Goal: Task Accomplishment & Management: Use online tool/utility

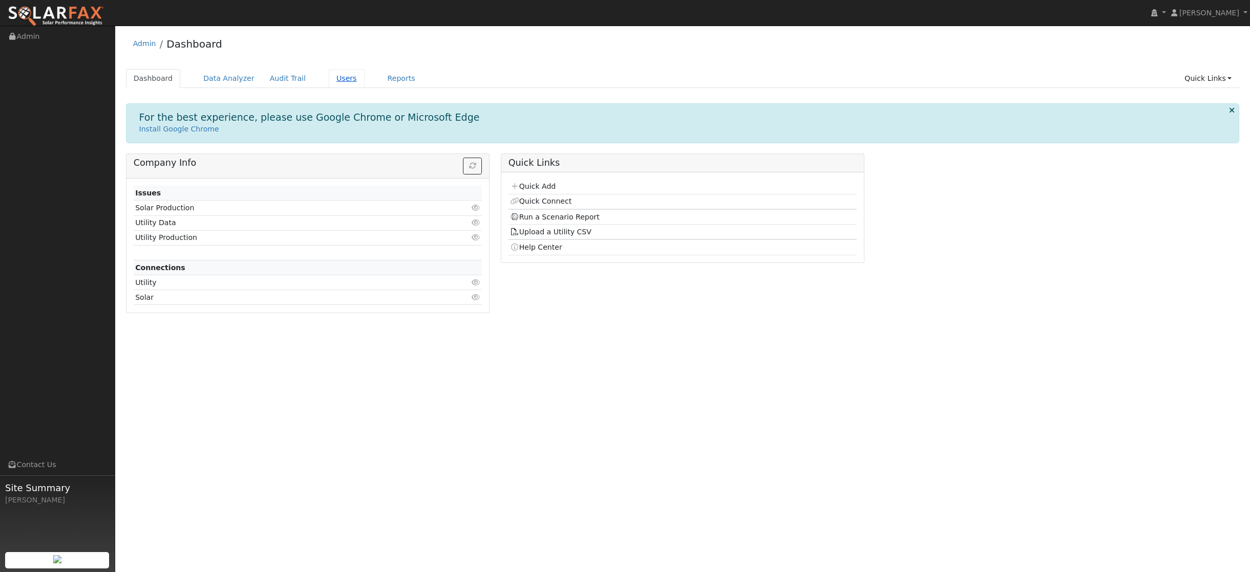
click at [341, 80] on link "Users" at bounding box center [347, 78] width 36 height 19
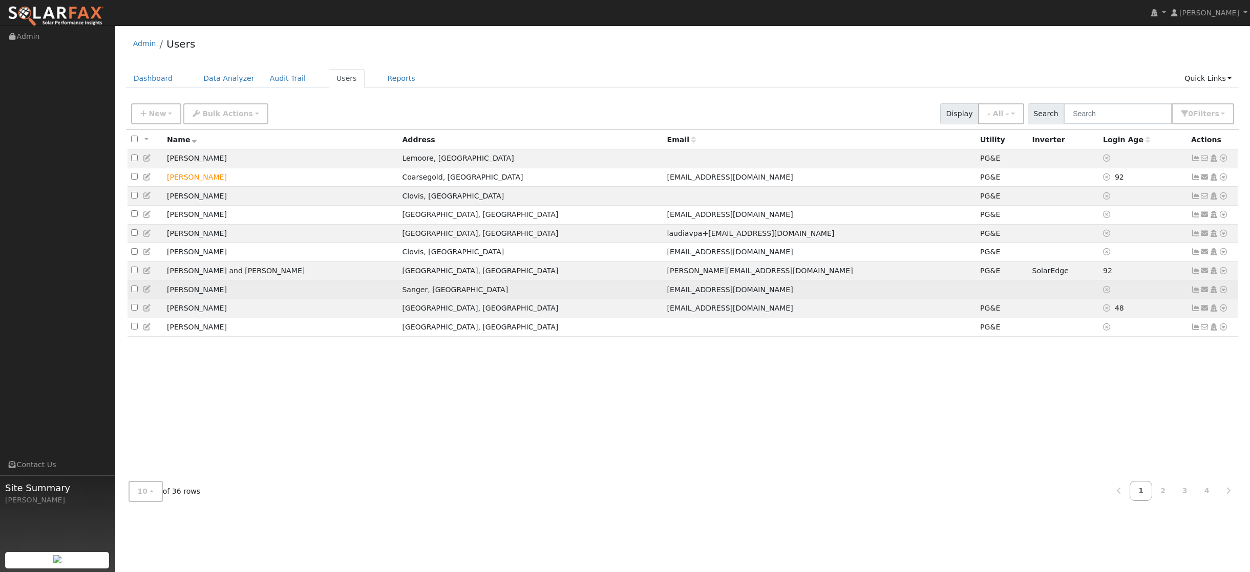
click at [183, 296] on td "[PERSON_NAME]" at bounding box center [280, 290] width 235 height 19
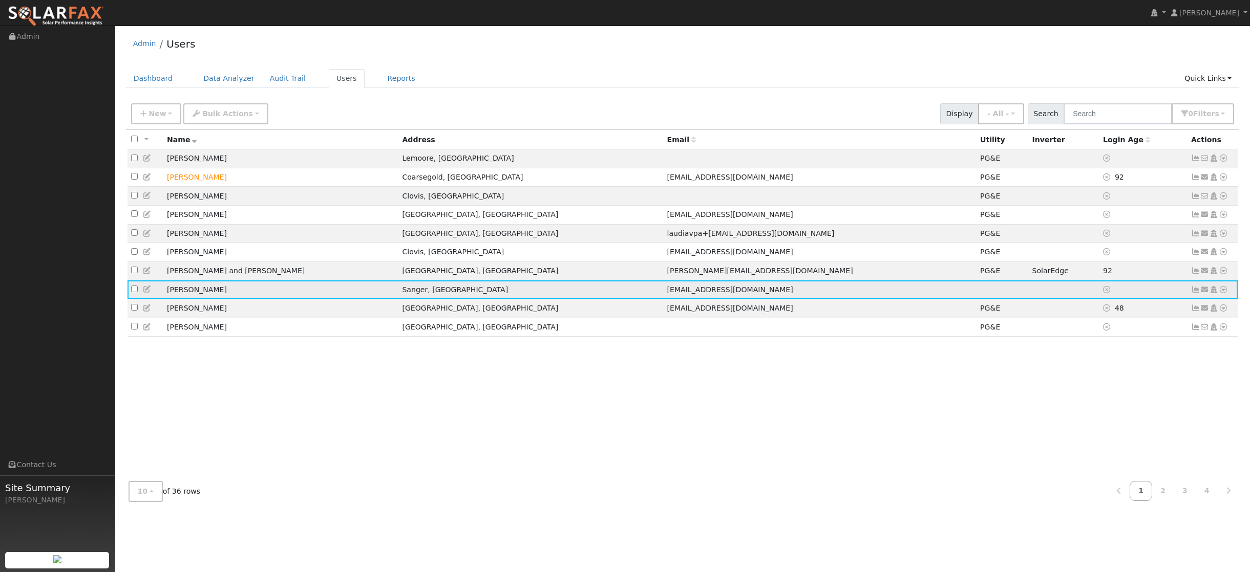
click at [1197, 293] on icon at bounding box center [1195, 289] width 9 height 7
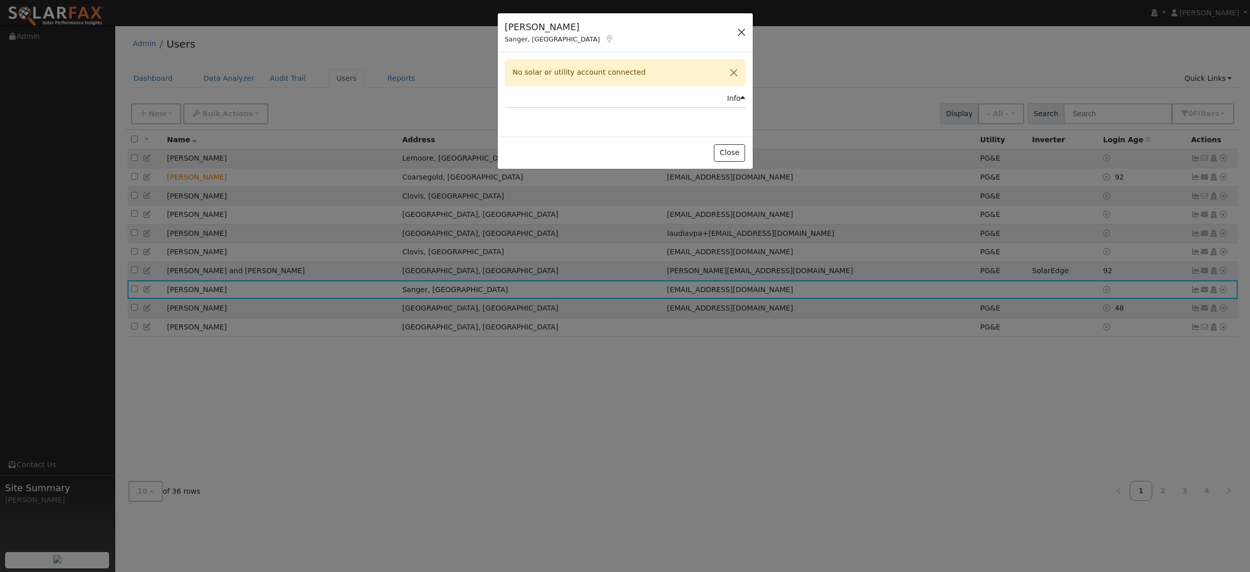
click at [741, 32] on button "button" at bounding box center [741, 32] width 14 height 14
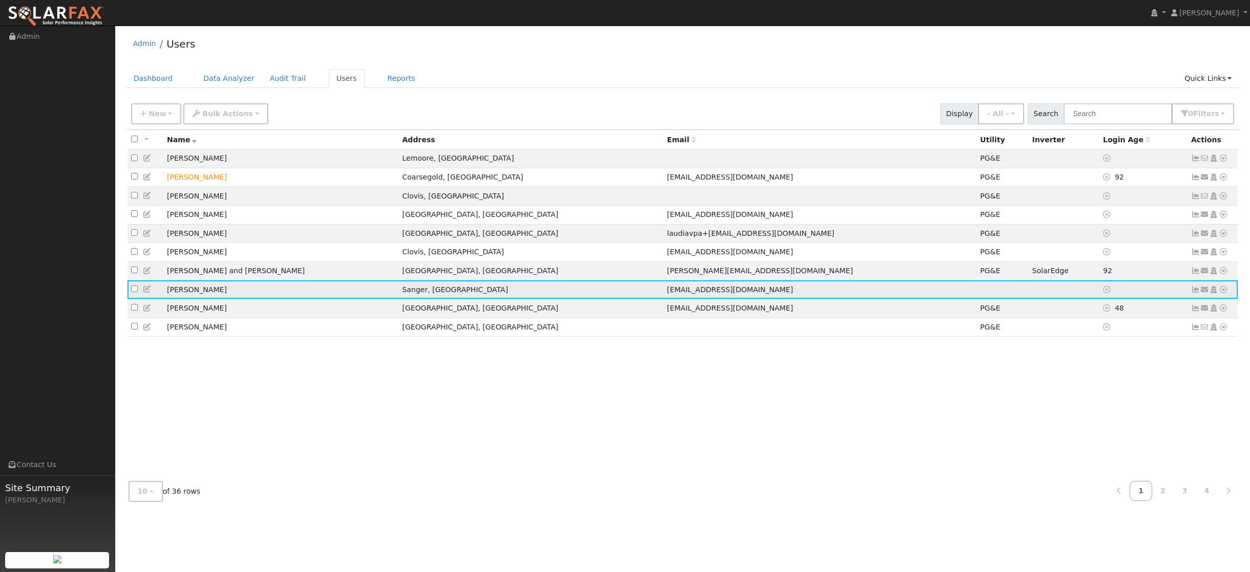
click at [1224, 293] on icon at bounding box center [1223, 289] width 9 height 7
click at [1110, 370] on link "Utility" at bounding box center [1116, 367] width 71 height 14
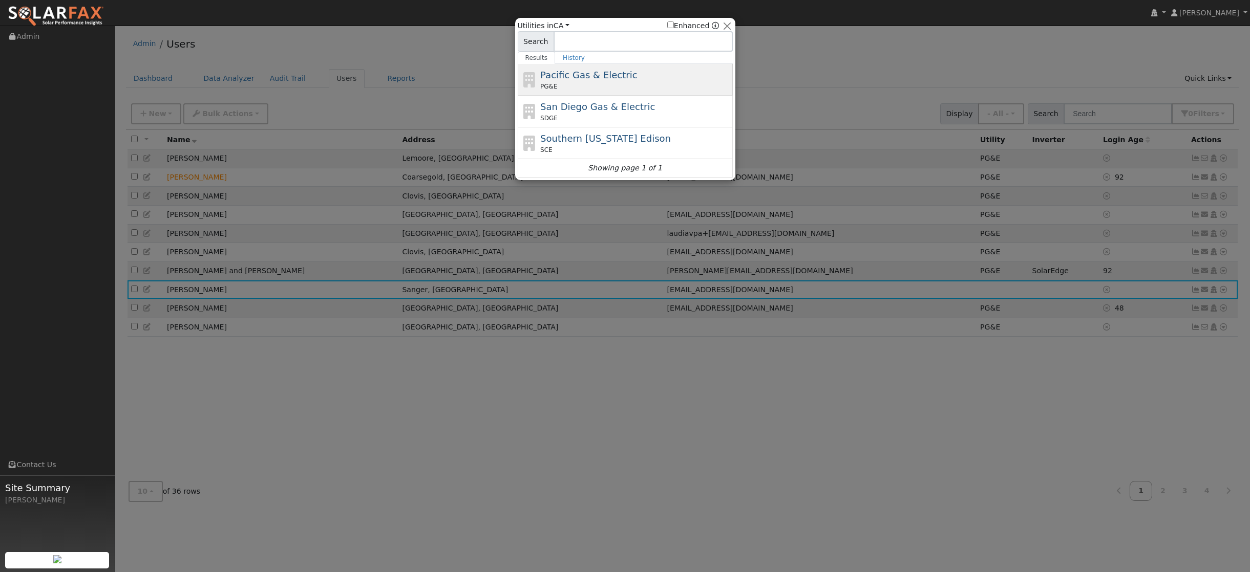
click at [636, 74] on div "Pacific Gas & Electric PG&E" at bounding box center [635, 79] width 190 height 23
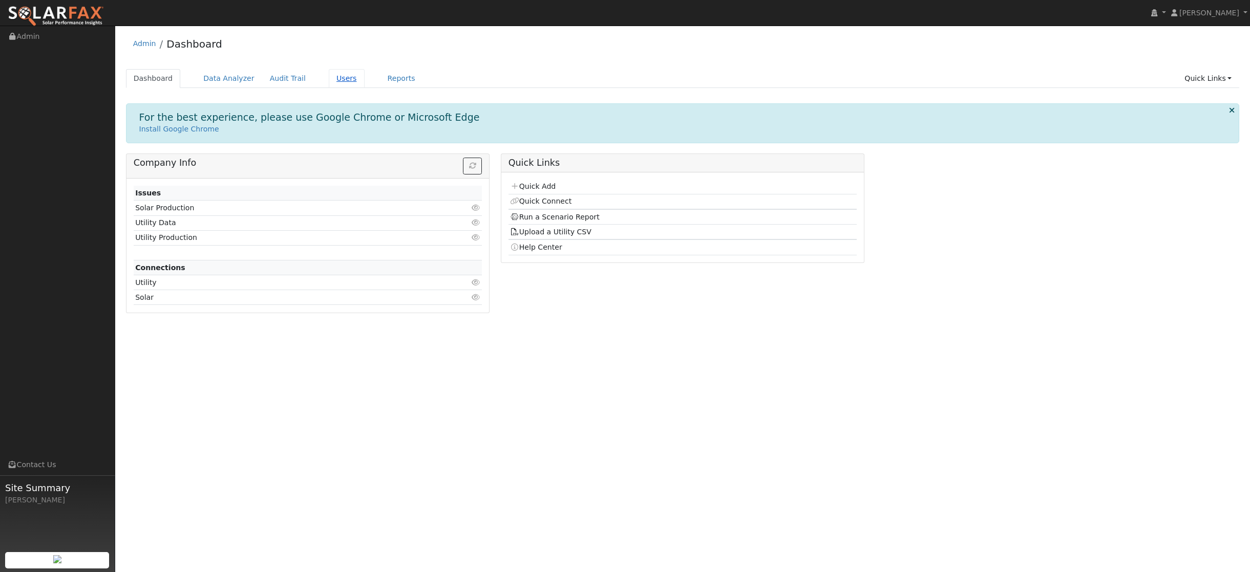
click at [345, 82] on link "Users" at bounding box center [347, 78] width 36 height 19
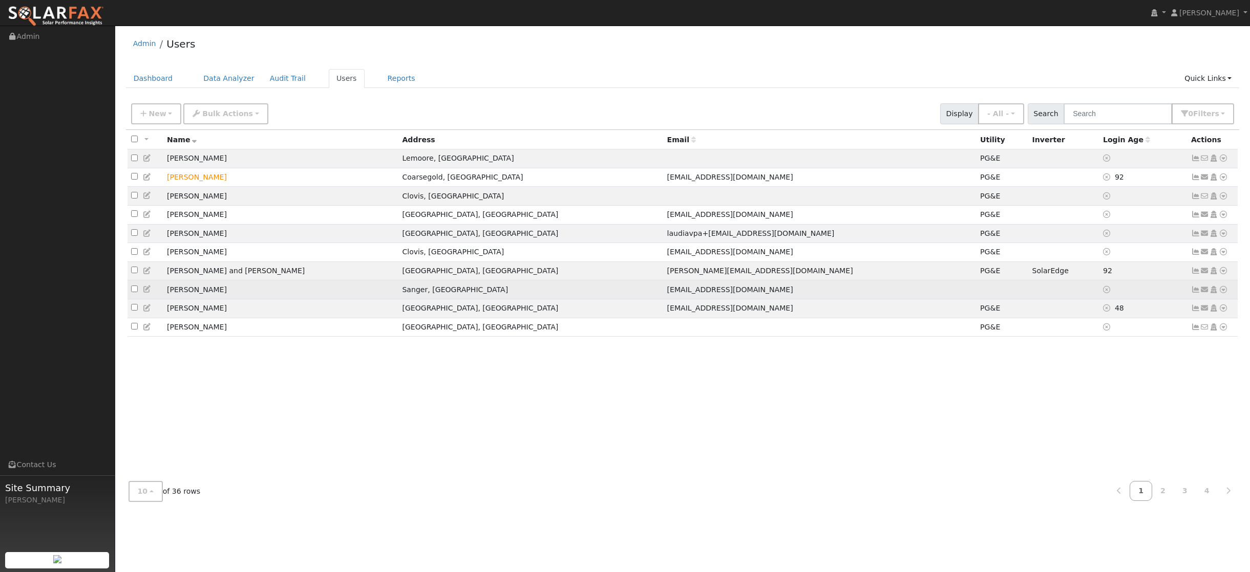
click at [1223, 293] on icon at bounding box center [1223, 289] width 9 height 7
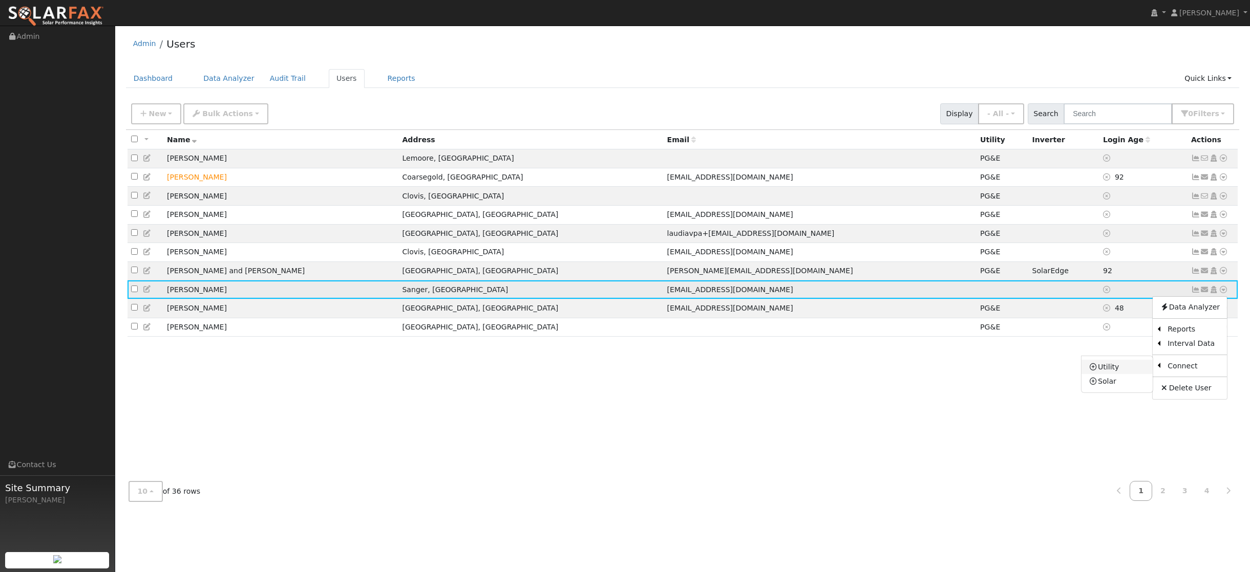
click at [1105, 374] on link "Utility" at bounding box center [1116, 367] width 71 height 14
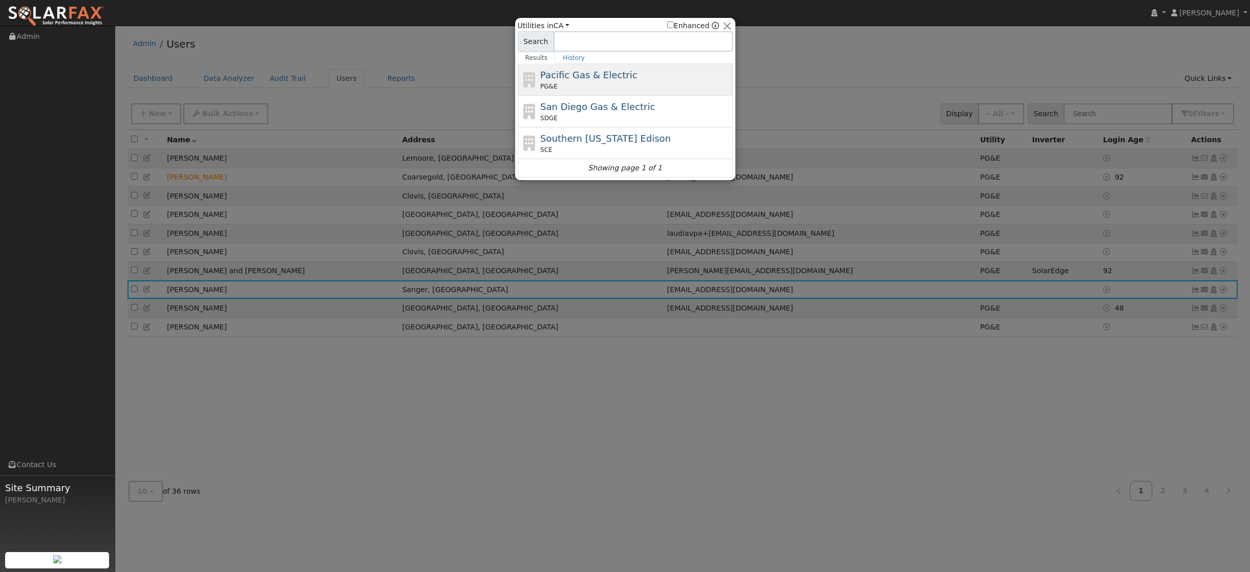
click at [597, 74] on span "Pacific Gas & Electric" at bounding box center [588, 75] width 97 height 11
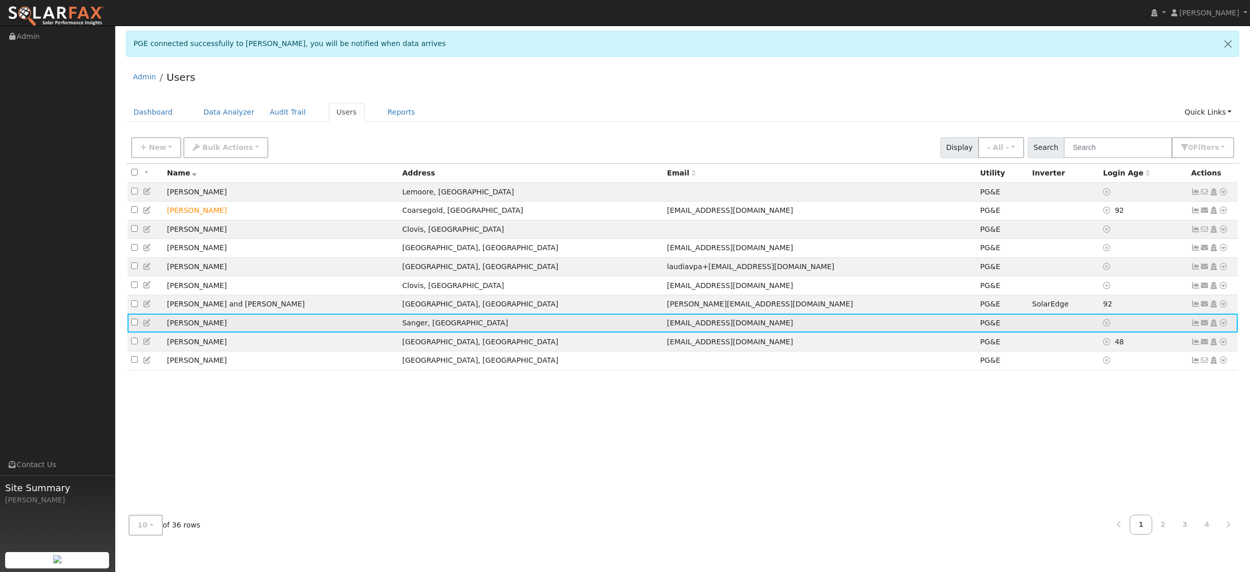
click at [1225, 327] on icon at bounding box center [1223, 322] width 9 height 7
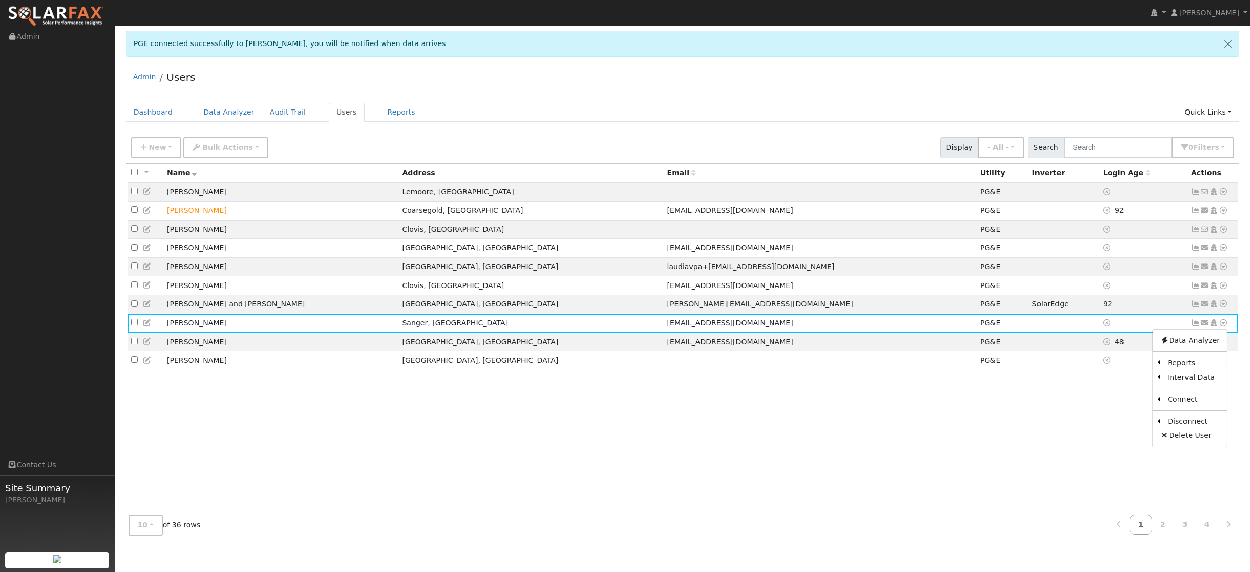
click at [1072, 429] on div "All None All on page None on page Name Address Email Utility Inverter Login Age…" at bounding box center [683, 336] width 1114 height 344
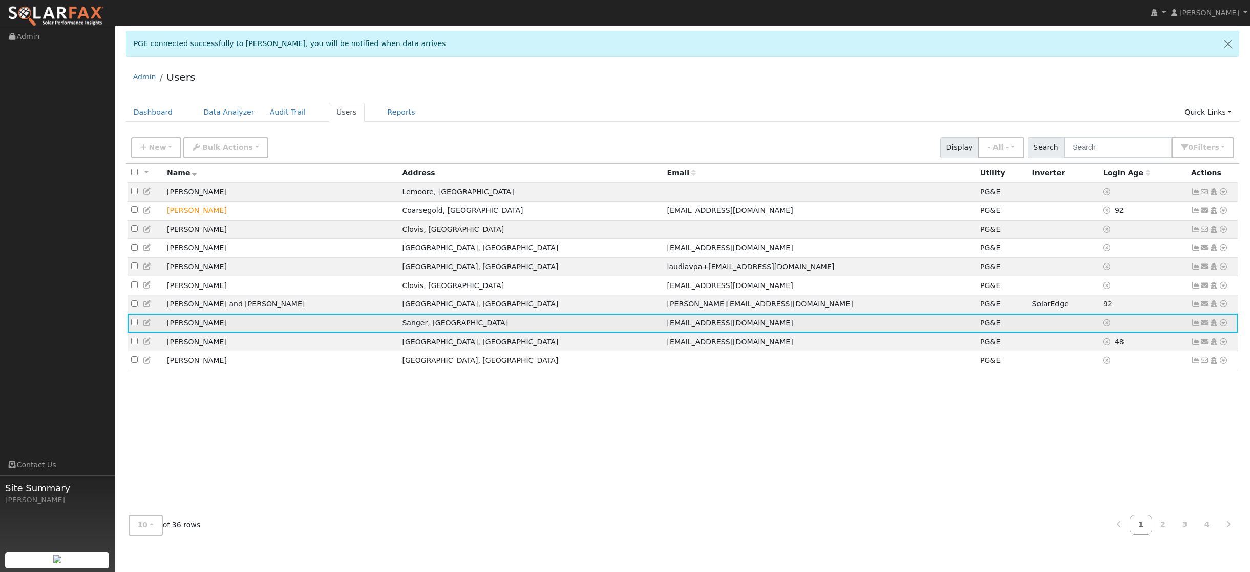
click at [1200, 327] on icon at bounding box center [1204, 322] width 9 height 7
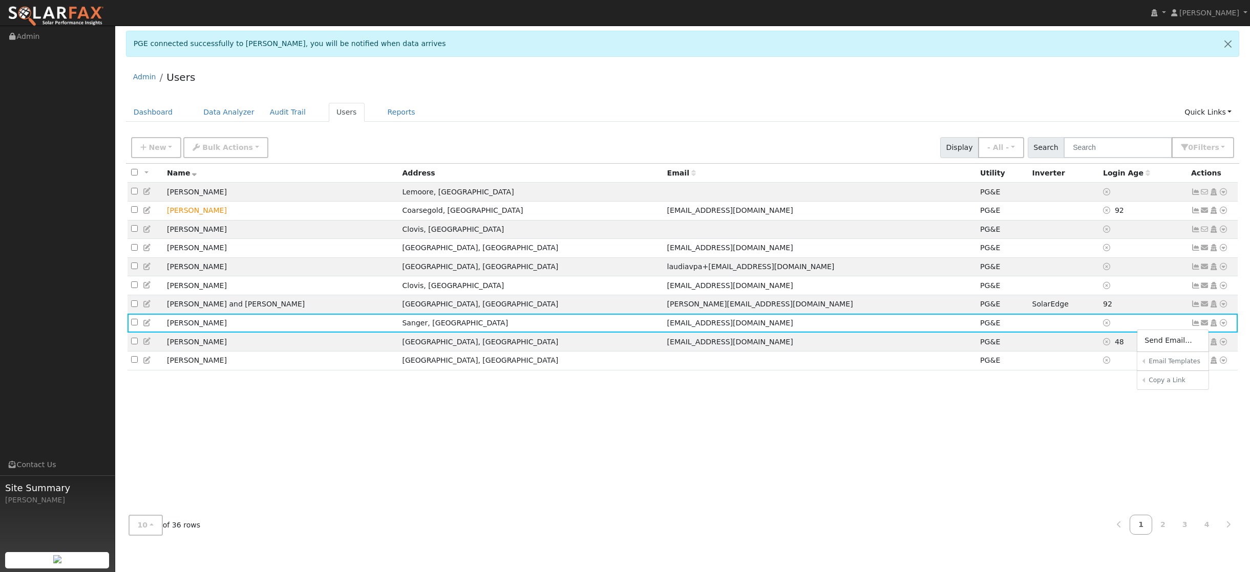
click at [1091, 428] on div "All None All on page None on page Name Address Email Utility Inverter Login Age…" at bounding box center [683, 336] width 1114 height 344
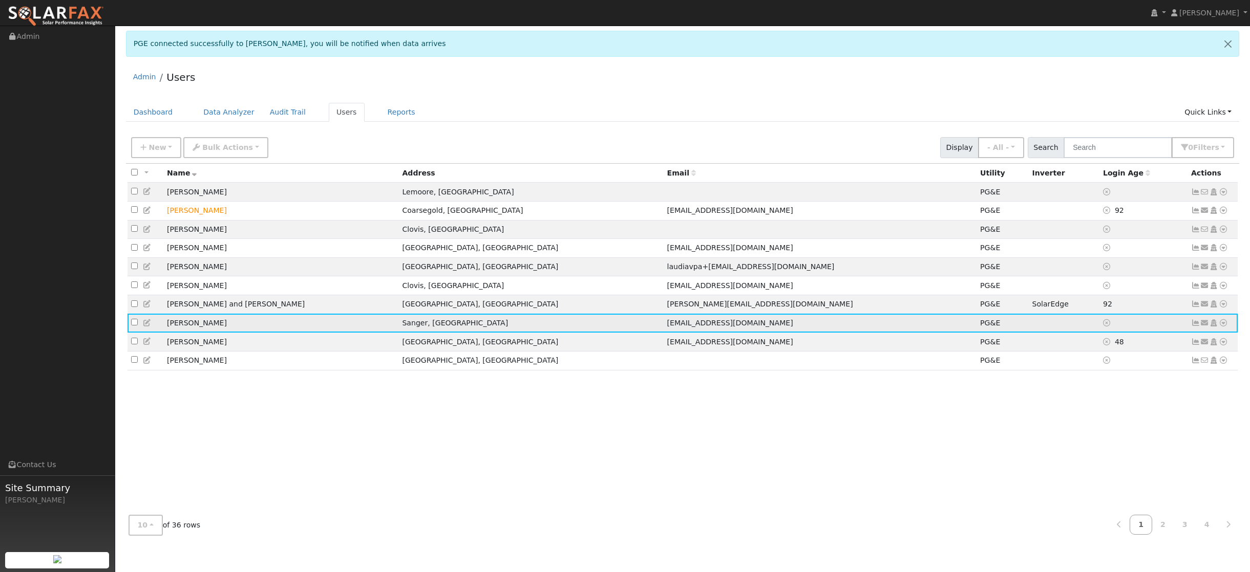
click at [1223, 327] on icon at bounding box center [1223, 322] width 9 height 7
click at [1120, 399] on link "Export to CSV" at bounding box center [1114, 393] width 75 height 14
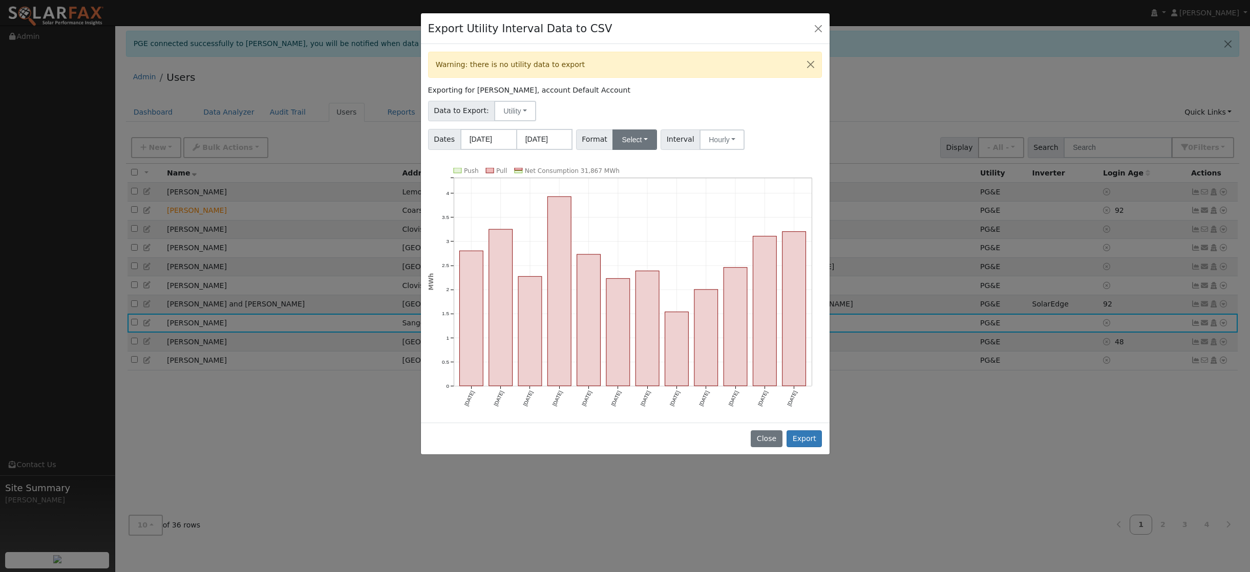
click at [637, 137] on button "Select" at bounding box center [634, 140] width 45 height 20
click at [638, 258] on link "OpenSolar" at bounding box center [647, 256] width 73 height 14
click at [802, 435] on button "Export" at bounding box center [803, 439] width 35 height 17
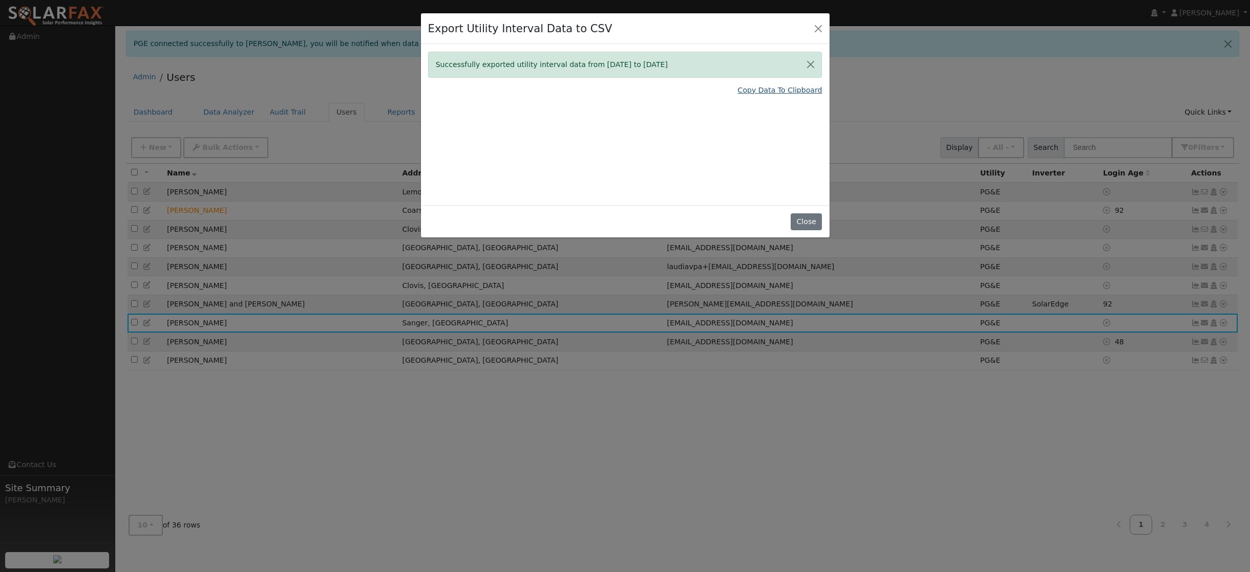
click at [776, 91] on link "Copy Data To Clipboard" at bounding box center [780, 90] width 84 height 11
click at [773, 91] on link "Copy Data To Clipboard" at bounding box center [780, 90] width 84 height 11
click at [801, 222] on button "Close" at bounding box center [806, 222] width 31 height 17
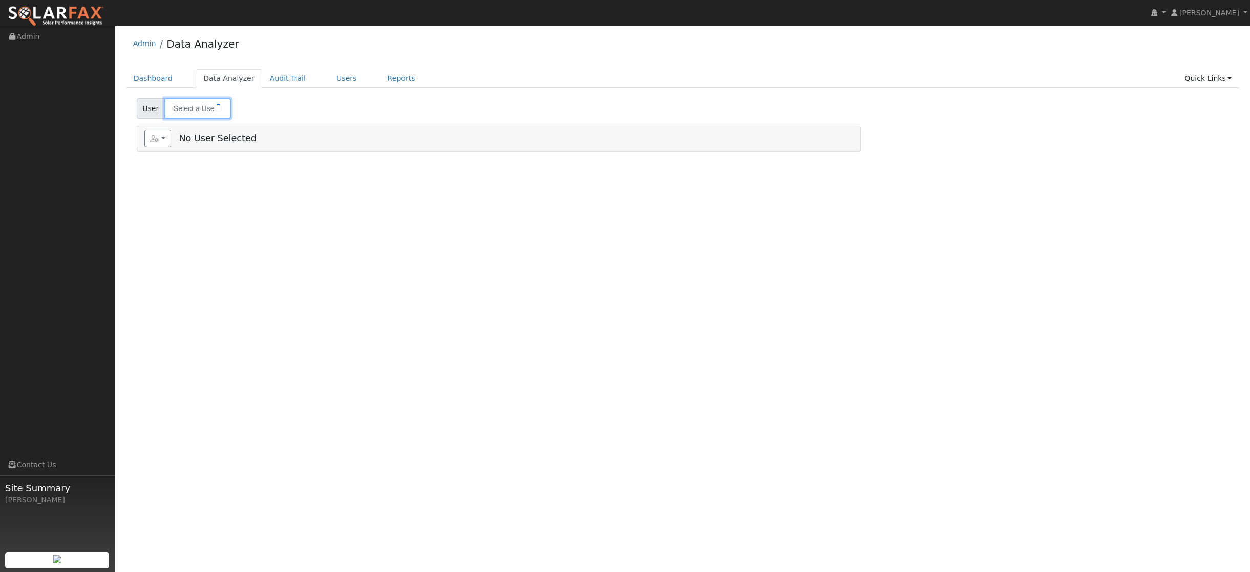
type input "[PERSON_NAME]"
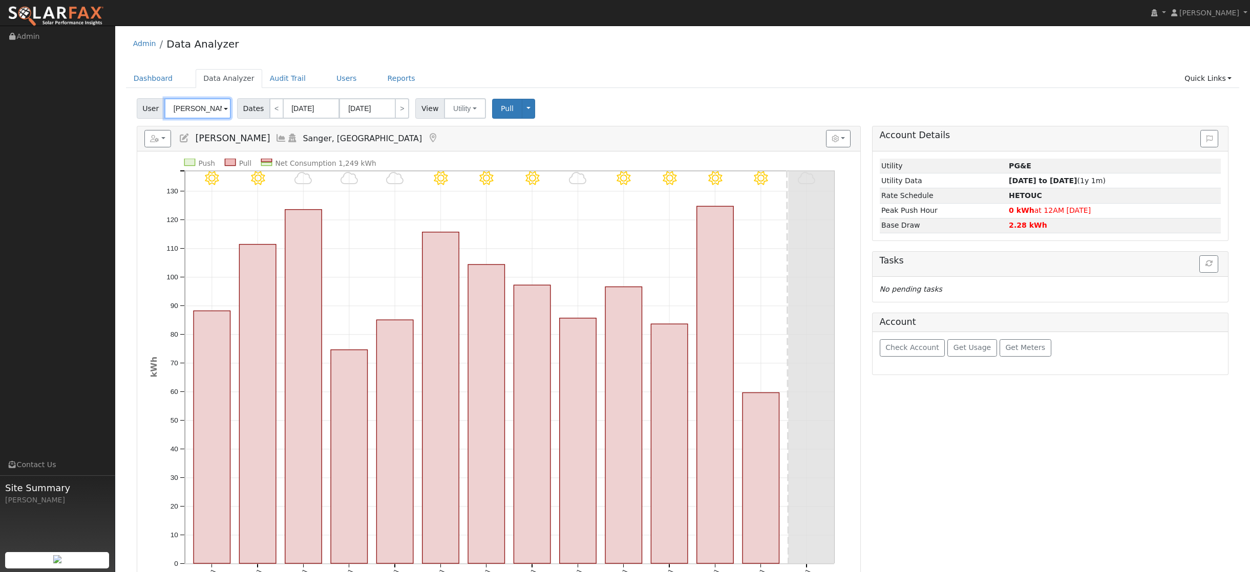
scroll to position [46, 0]
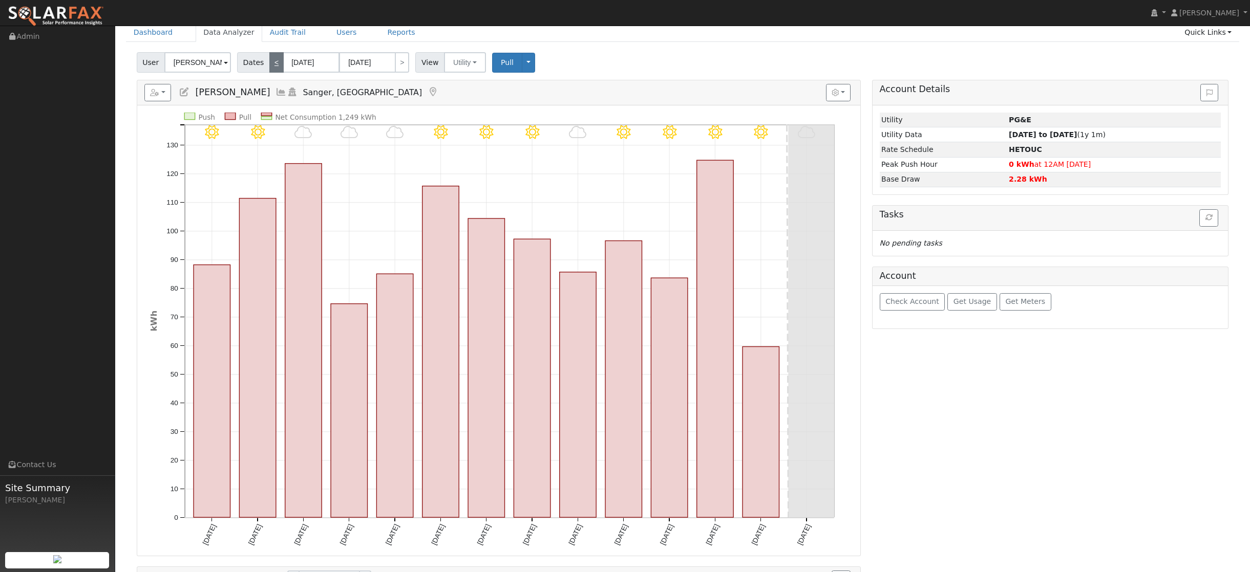
click at [272, 65] on link "<" at bounding box center [276, 62] width 14 height 20
type input "09/02/2025"
type input "09/15/2025"
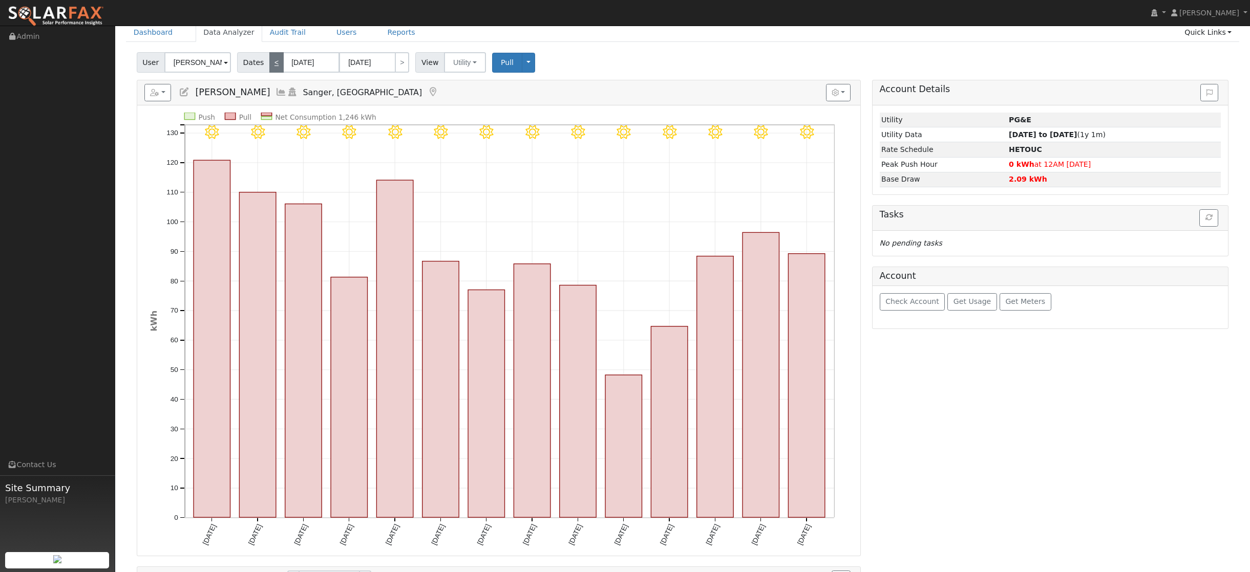
click at [272, 65] on link "<" at bounding box center [276, 62] width 14 height 20
type input "08/19/2025"
type input "09/01/2025"
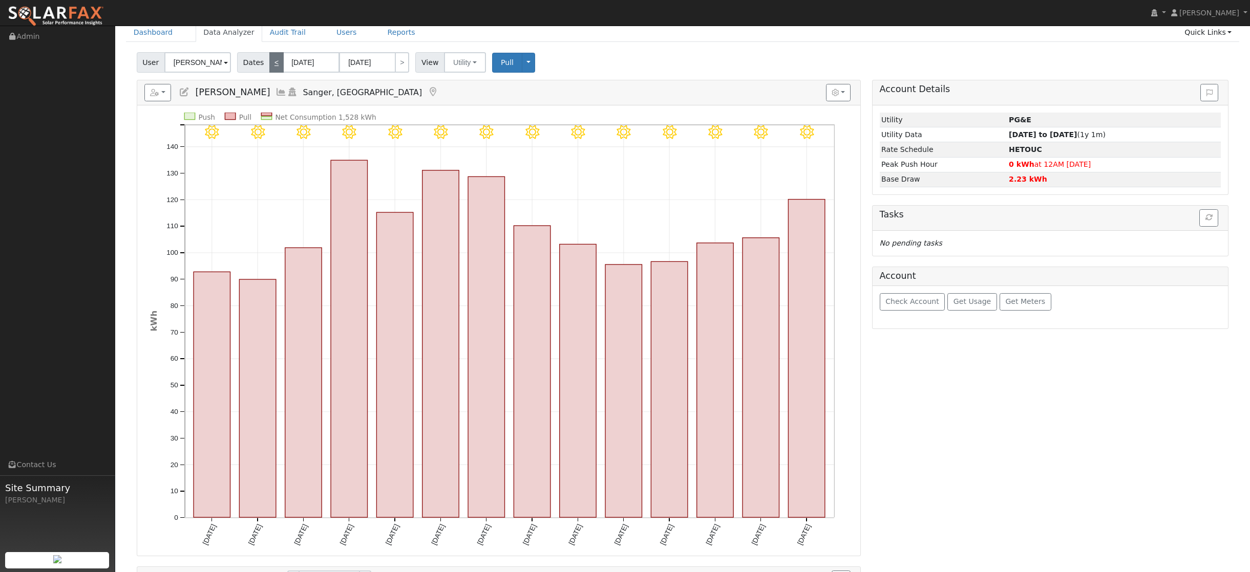
click at [272, 65] on link "<" at bounding box center [276, 62] width 14 height 20
type input "08/05/2025"
type input "08/18/2025"
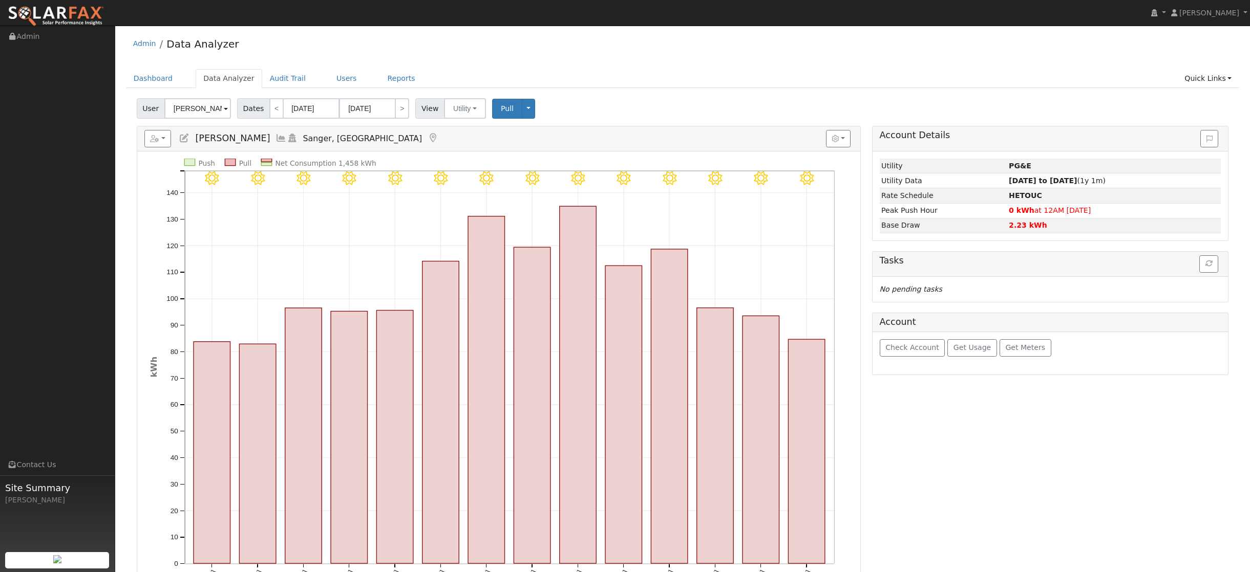
scroll to position [0, 0]
click at [326, 108] on input "08/05/2025" at bounding box center [311, 108] width 56 height 20
click at [292, 132] on icon at bounding box center [289, 131] width 7 height 7
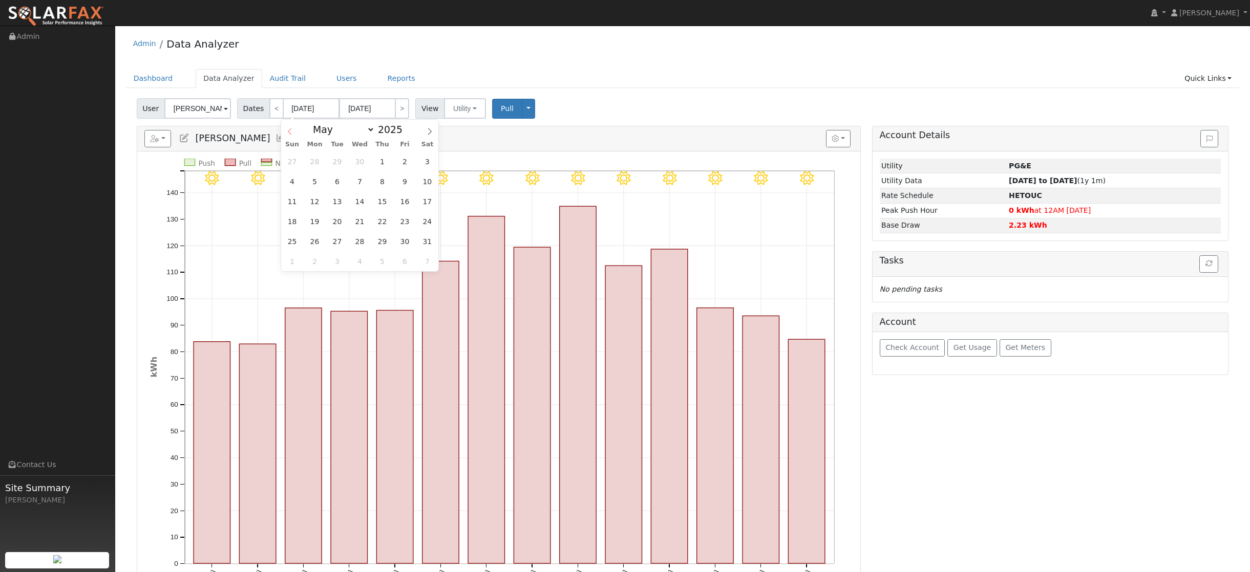
click at [292, 132] on icon at bounding box center [289, 131] width 7 height 7
select select "0"
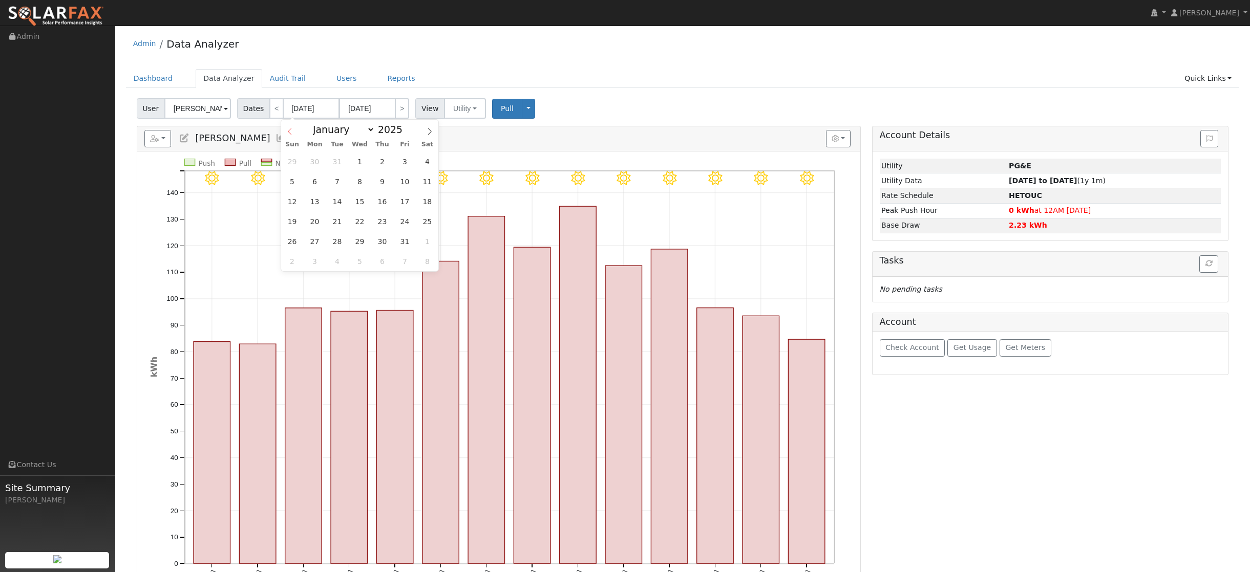
click at [292, 132] on icon at bounding box center [289, 131] width 7 height 7
type input "2024"
click at [292, 132] on icon at bounding box center [289, 131] width 7 height 7
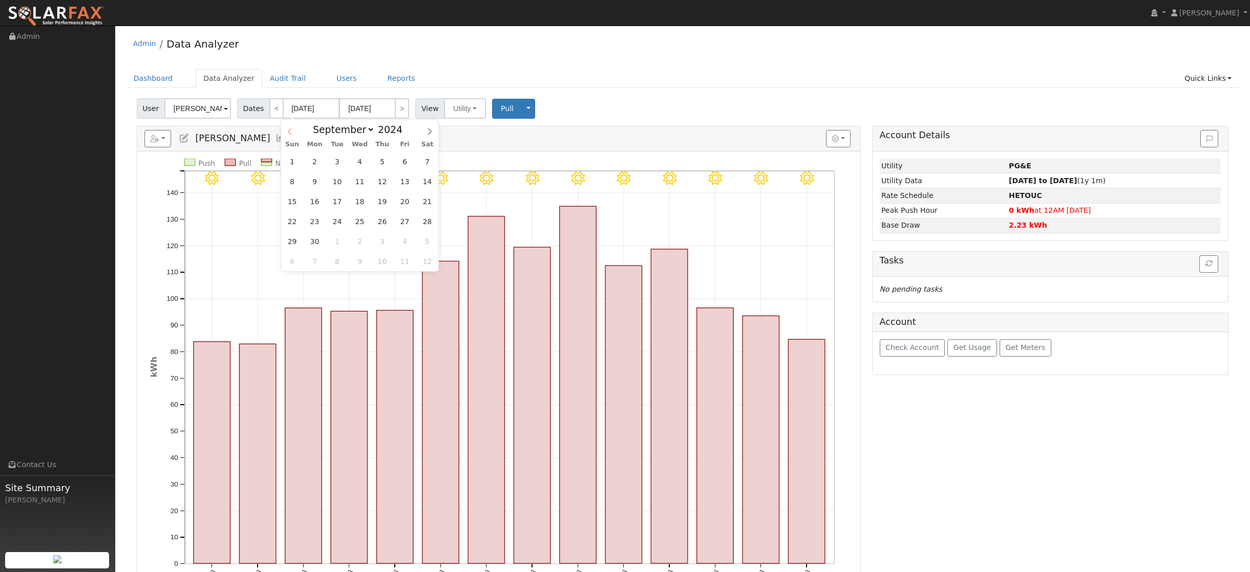
click at [292, 132] on icon at bounding box center [289, 131] width 7 height 7
click at [431, 132] on icon at bounding box center [430, 132] width 4 height 7
select select "7"
click at [401, 111] on link ">" at bounding box center [402, 108] width 14 height 20
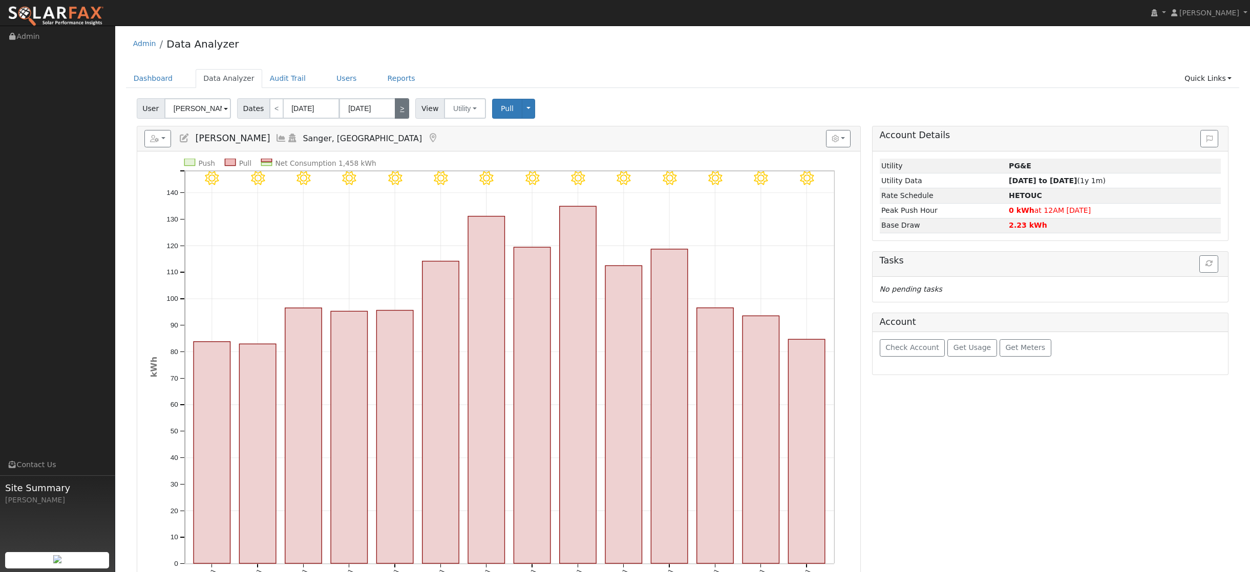
type input "08/19/2025"
type input "09/01/2025"
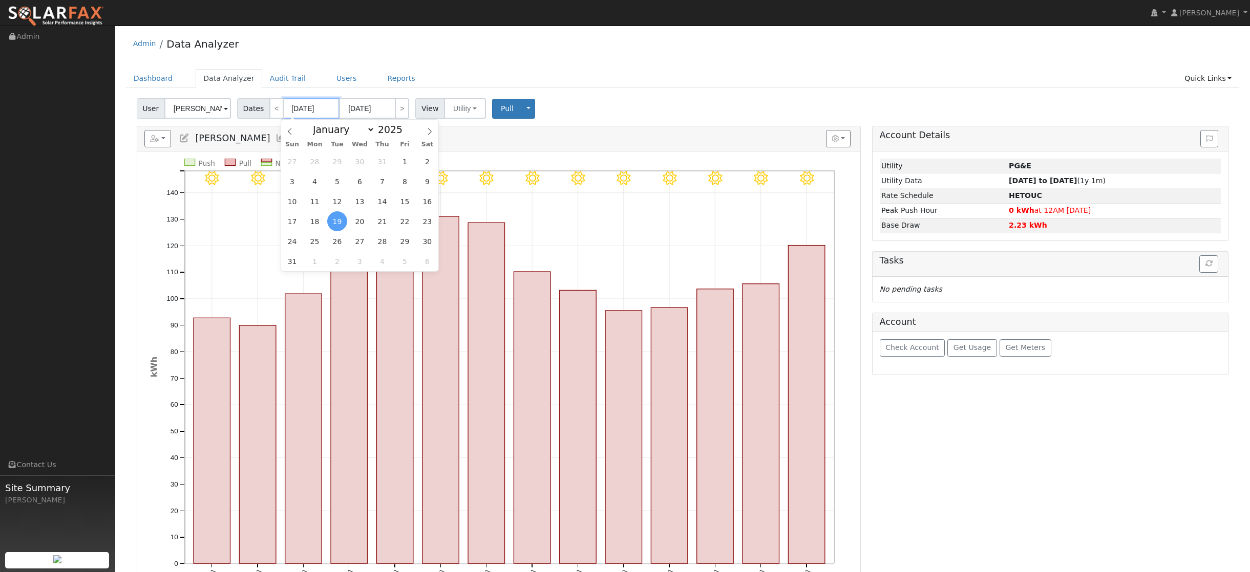
click at [297, 109] on input "08/19/2025" at bounding box center [311, 108] width 56 height 20
click at [291, 132] on icon at bounding box center [289, 131] width 7 height 7
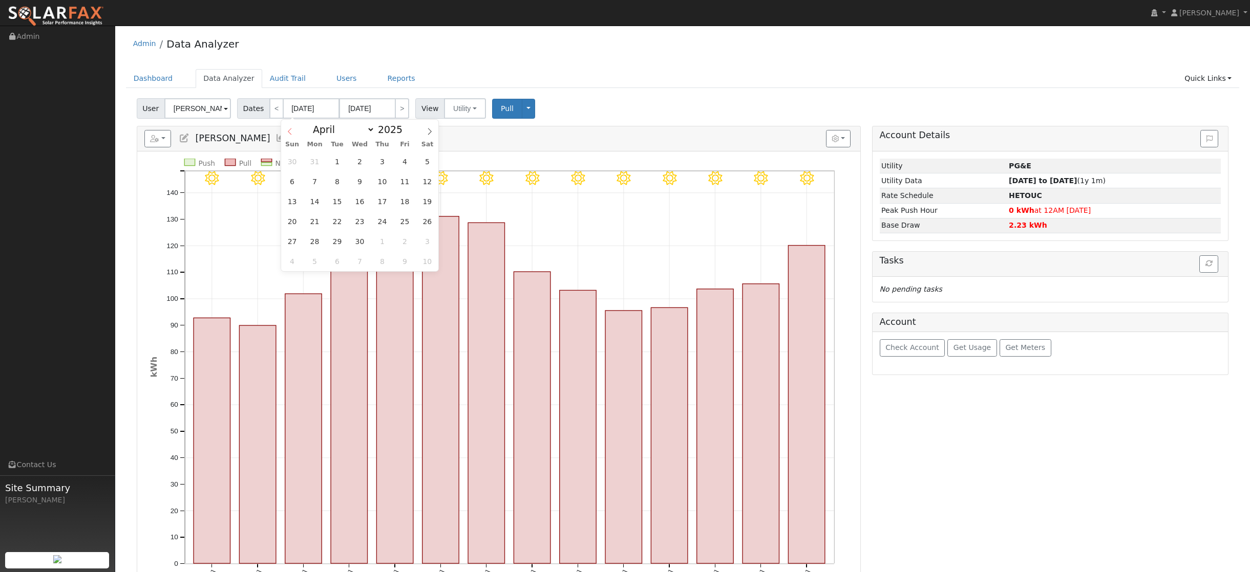
click at [291, 132] on icon at bounding box center [289, 131] width 7 height 7
select select "0"
click at [291, 132] on icon at bounding box center [289, 131] width 7 height 7
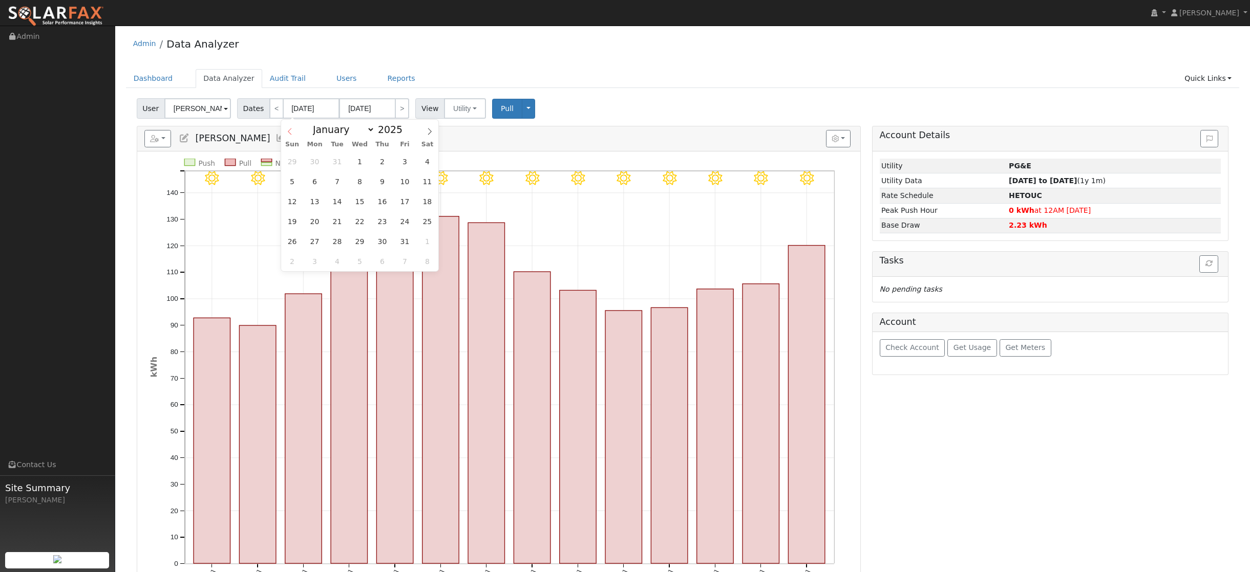
type input "2024"
click at [291, 132] on icon at bounding box center [289, 131] width 7 height 7
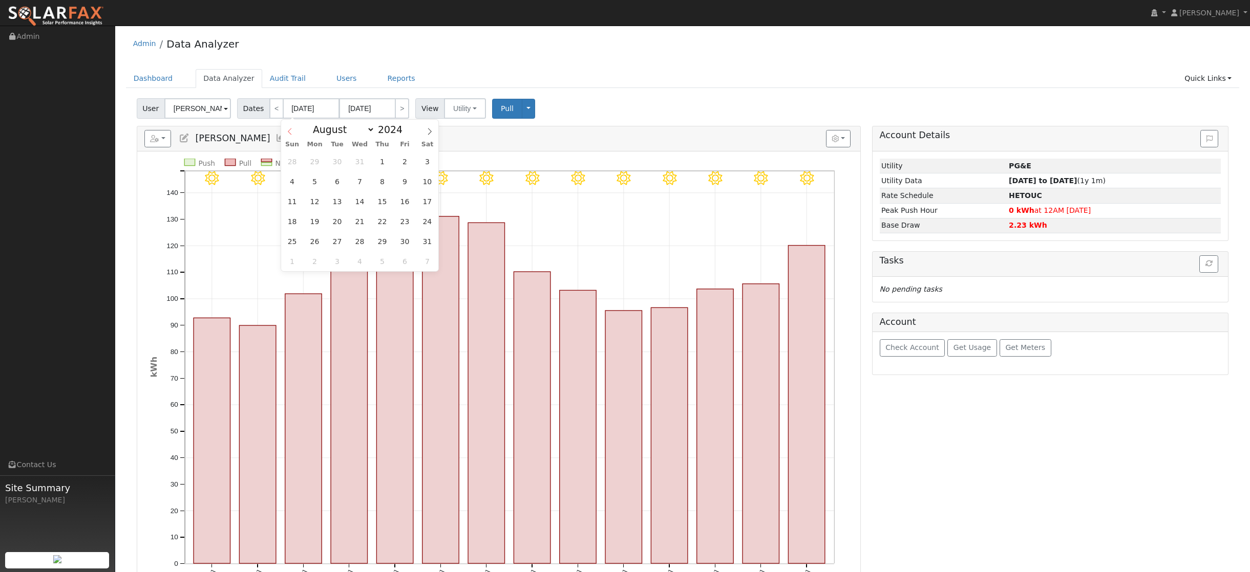
click at [291, 132] on icon at bounding box center [289, 131] width 7 height 7
click at [431, 133] on icon at bounding box center [429, 131] width 7 height 7
select select "7"
click at [385, 162] on span "1" at bounding box center [382, 162] width 20 height 20
type input "08/01/2024"
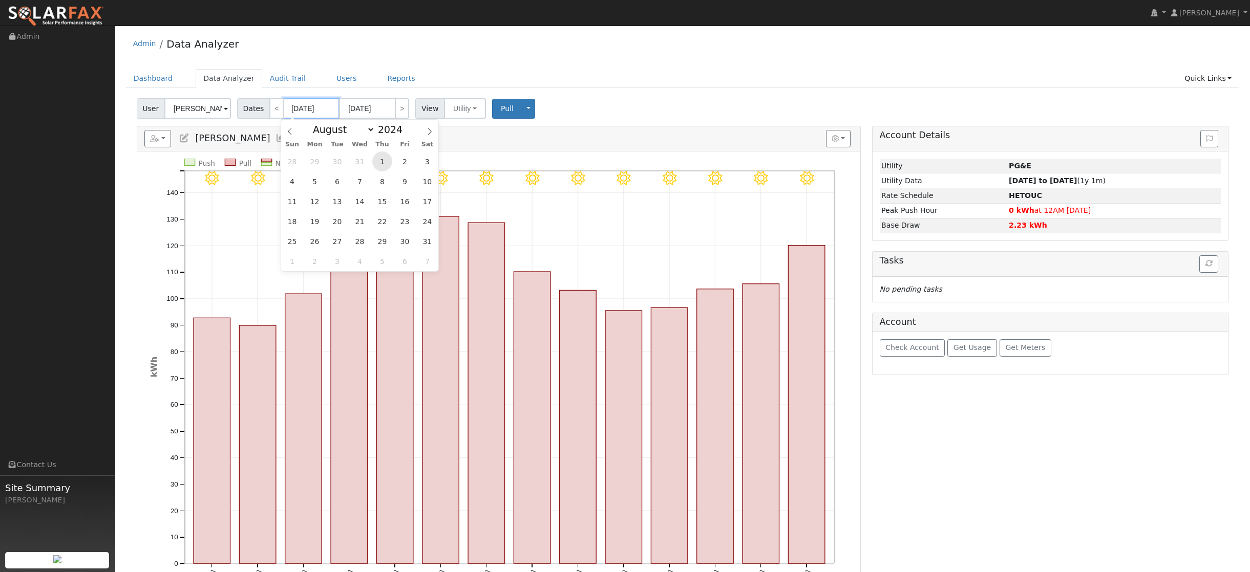
type input "08/31/2024"
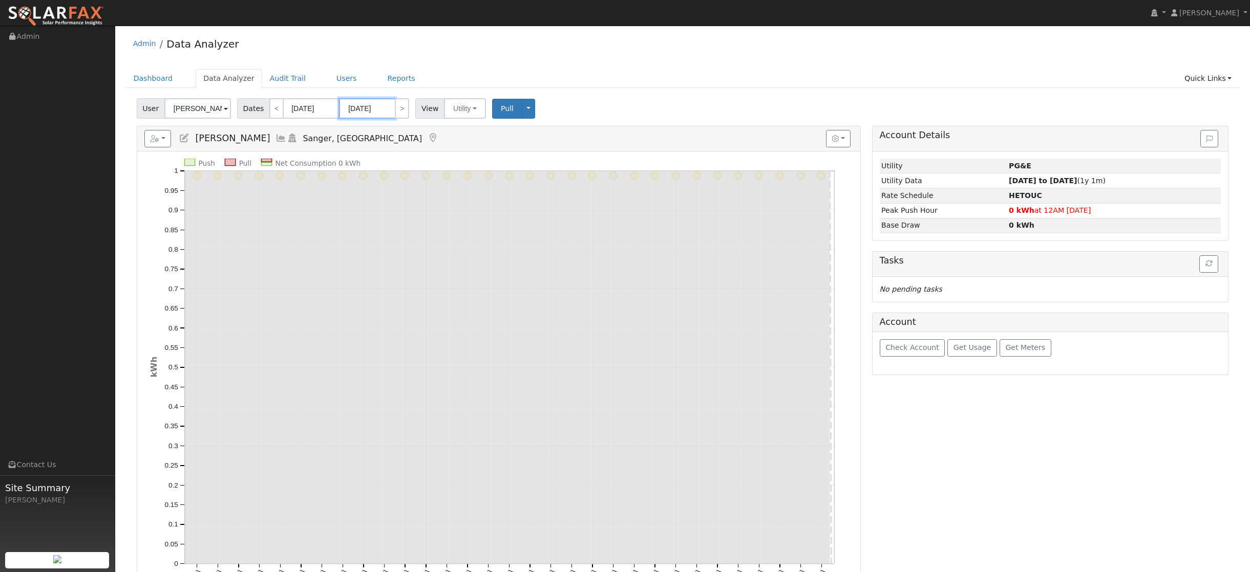
click at [378, 111] on input "08/31/2024" at bounding box center [367, 108] width 56 height 20
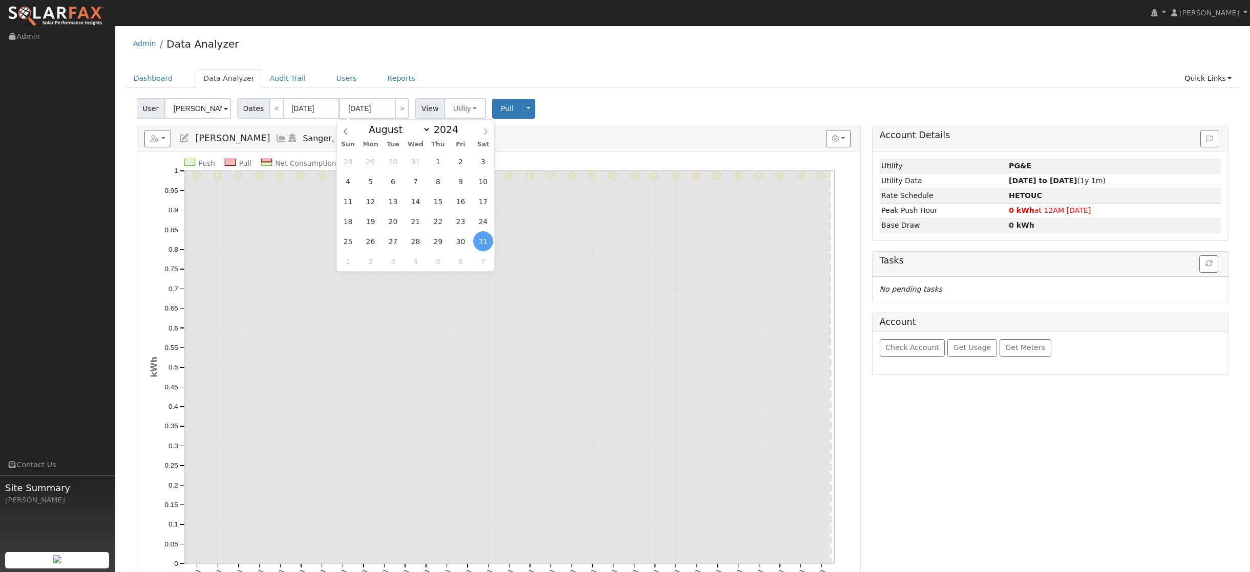
click at [486, 132] on icon at bounding box center [485, 131] width 7 height 7
select select "11"
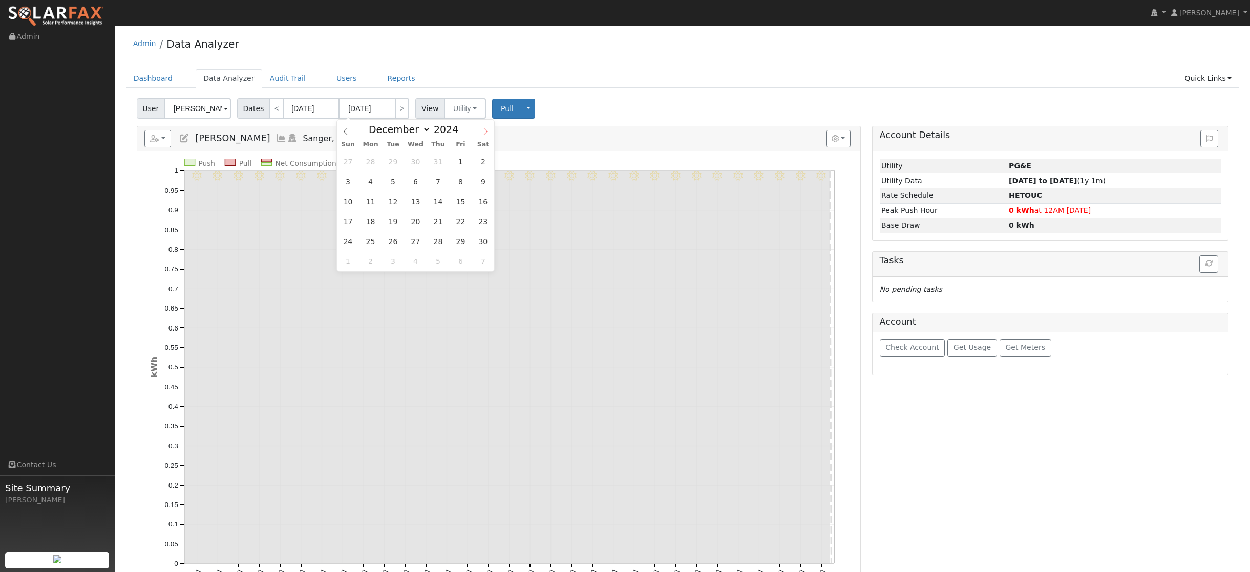
click at [486, 132] on icon at bounding box center [485, 131] width 7 height 7
type input "2025"
click at [486, 132] on icon at bounding box center [485, 131] width 7 height 7
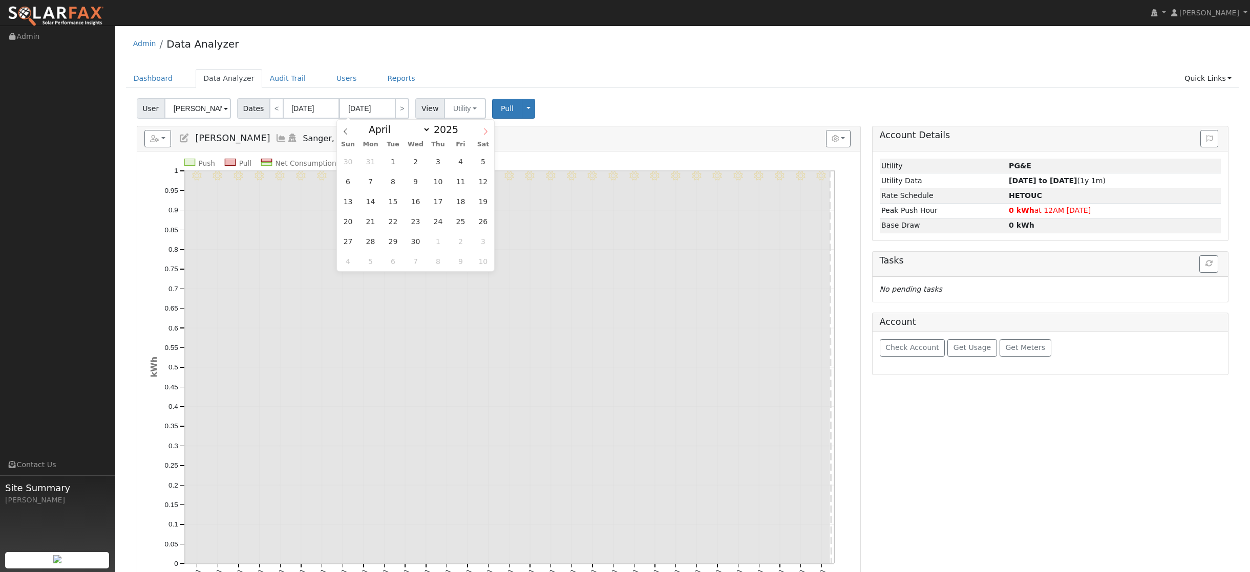
click at [486, 132] on icon at bounding box center [485, 131] width 7 height 7
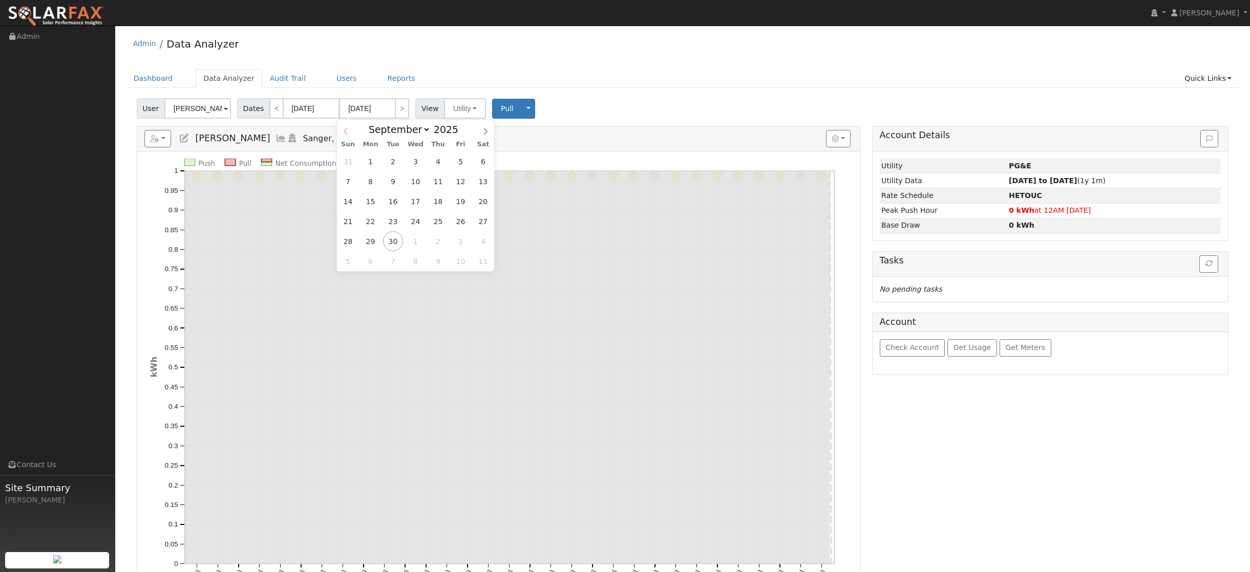
click at [346, 131] on icon at bounding box center [345, 131] width 7 height 7
select select "7"
click at [350, 261] on span "31" at bounding box center [348, 261] width 20 height 20
type input "08/31/2025"
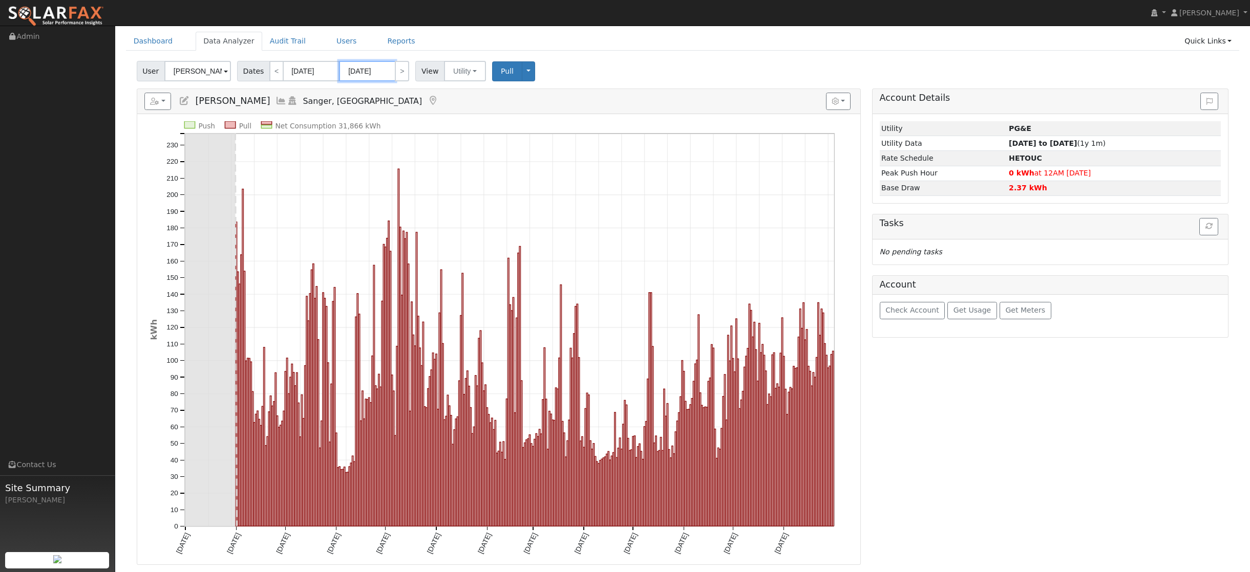
scroll to position [28, 0]
